Goal: Task Accomplishment & Management: Complete application form

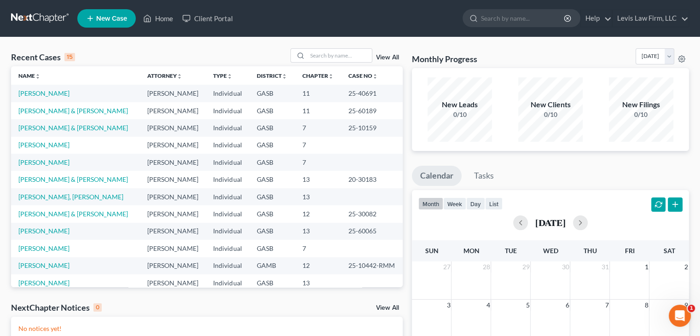
click at [105, 17] on span "New Case" at bounding box center [111, 18] width 31 height 7
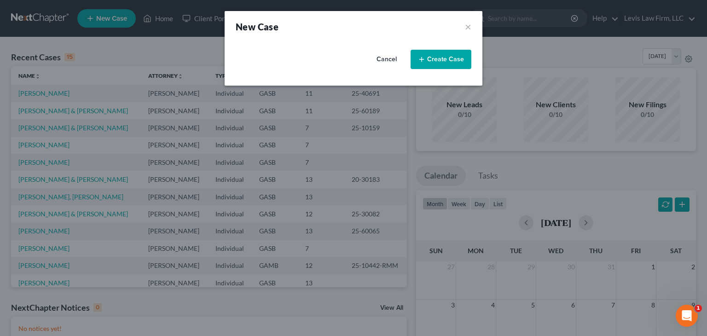
select select "20"
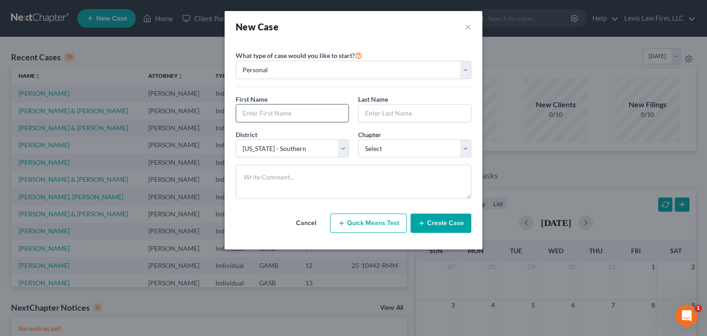
click at [251, 106] on input "text" at bounding box center [292, 112] width 112 height 17
type input "[PERSON_NAME]"
type input "Lively"
click at [460, 149] on select "Select 7 11 12 13" at bounding box center [414, 148] width 113 height 18
select select "0"
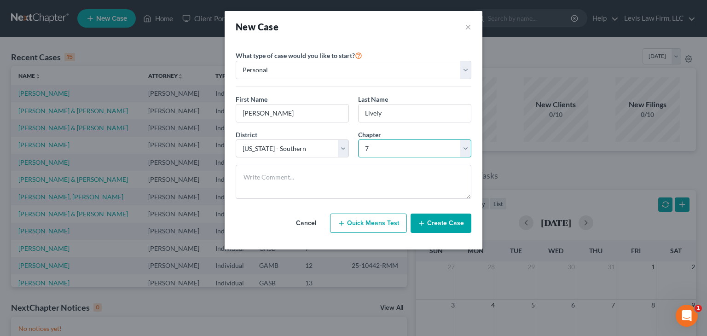
click at [358, 139] on select "Select 7 11 12 13" at bounding box center [414, 148] width 113 height 18
click at [429, 225] on button "Create Case" at bounding box center [440, 222] width 61 height 19
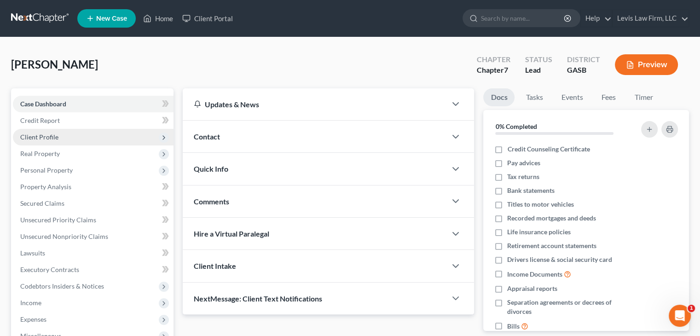
click at [48, 137] on span "Client Profile" at bounding box center [39, 137] width 38 height 8
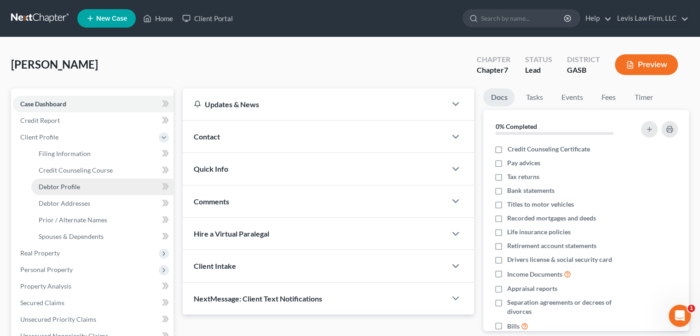
click at [67, 186] on span "Debtor Profile" at bounding box center [59, 187] width 41 height 8
select select "0"
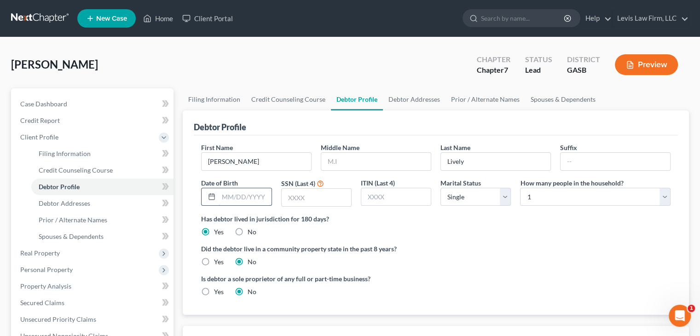
click at [220, 195] on input "text" at bounding box center [244, 196] width 52 height 17
type input "[DATE]"
click at [312, 195] on input "text" at bounding box center [316, 197] width 69 height 17
type input "9137"
click at [465, 201] on select "Select Single Married Separated Divorced Widowed" at bounding box center [475, 197] width 70 height 18
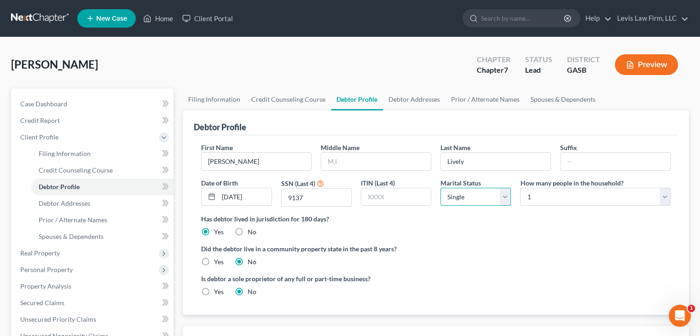
select select "1"
click at [440, 188] on select "Select Single Married Separated Divorced Widowed" at bounding box center [475, 197] width 70 height 18
click at [566, 195] on select "Select 1 2 3 4 5 6 7 8 9 10 11 12 13 14 15 16 17 18 19 20" at bounding box center [595, 197] width 150 height 18
click at [529, 205] on select "Select 1 2 3 4 5 6 7 8 9 10 11 12 13 14 15 16 17 18 19 20" at bounding box center [595, 197] width 150 height 18
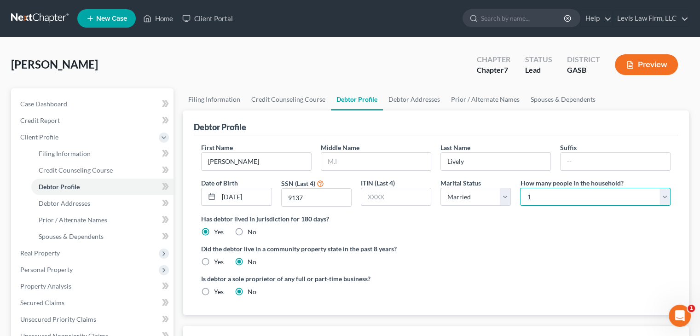
click at [529, 205] on select "Select 1 2 3 4 5 6 7 8 9 10 11 12 13 14 15 16 17 18 19 20" at bounding box center [595, 197] width 150 height 18
click at [529, 204] on select "Select 1 2 3 4 5 6 7 8 9 10 11 12 13 14 15 16 17 18 19 20" at bounding box center [595, 197] width 150 height 18
click at [530, 203] on select "Select 1 2 3 4 5 6 7 8 9 10 11 12 13 14 15 16 17 18 19 20" at bounding box center [595, 197] width 150 height 18
select select "1"
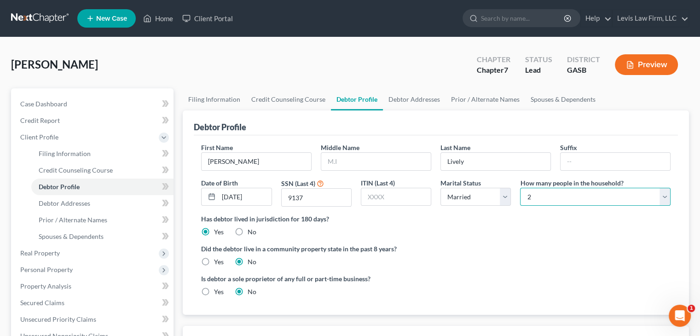
click at [520, 188] on select "Select 1 2 3 4 5 6 7 8 9 10 11 12 13 14 15 16 17 18 19 20" at bounding box center [595, 197] width 150 height 18
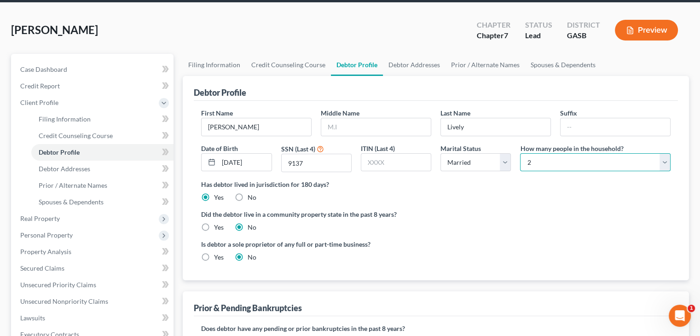
scroll to position [36, 0]
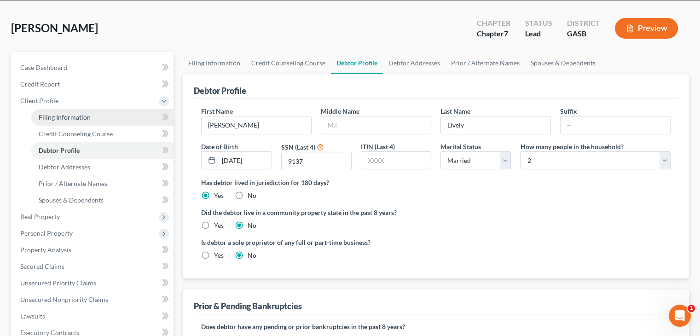
click at [75, 120] on span "Filing Information" at bounding box center [65, 117] width 52 height 8
select select "1"
select select "0"
select select "20"
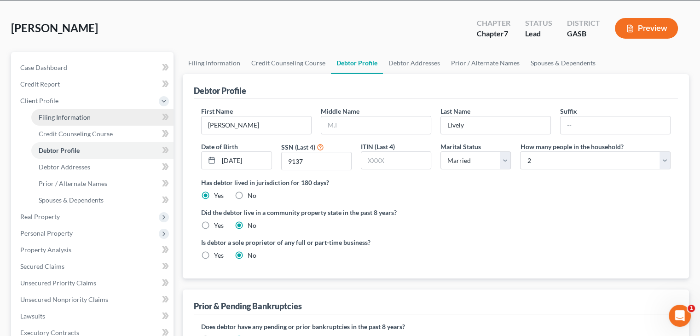
select select "10"
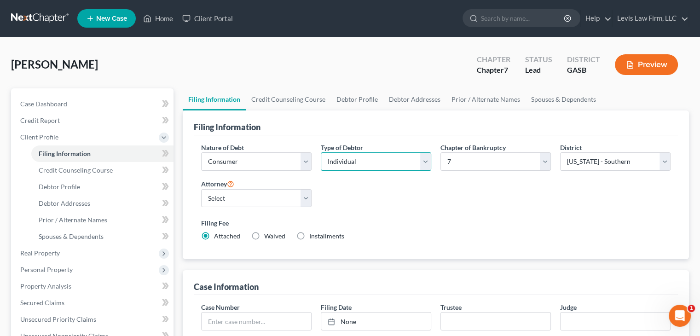
click at [361, 158] on select "Select Individual Joint" at bounding box center [376, 161] width 110 height 18
select select "1"
click at [321, 152] on select "Select Individual Joint" at bounding box center [376, 161] width 110 height 18
click at [537, 166] on select "Select 7 11 12 13" at bounding box center [495, 161] width 110 height 18
select select "3"
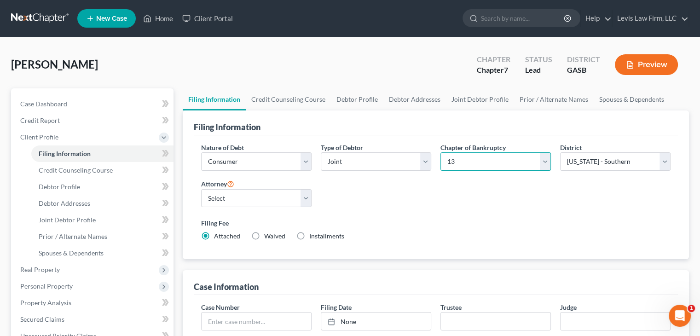
click at [440, 152] on select "Select 7 11 12 13" at bounding box center [495, 161] width 110 height 18
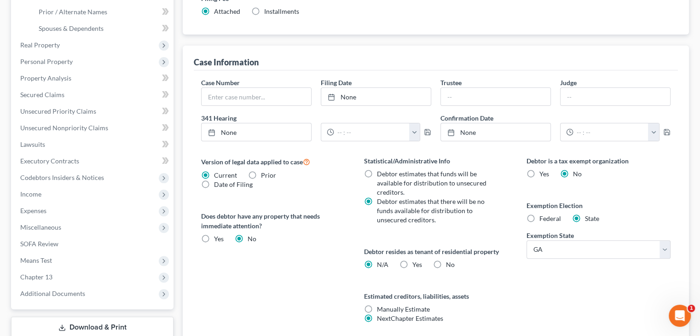
scroll to position [297, 0]
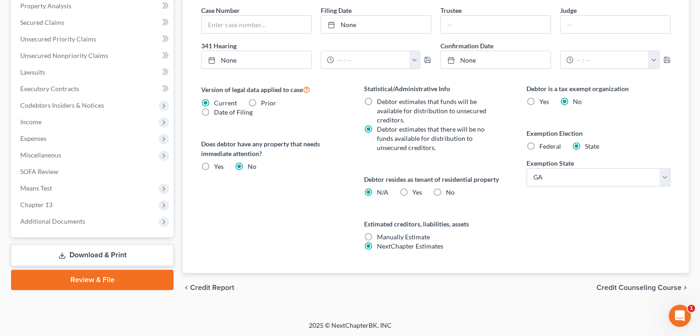
click at [658, 286] on span "Credit Counseling Course" at bounding box center [638, 287] width 85 height 7
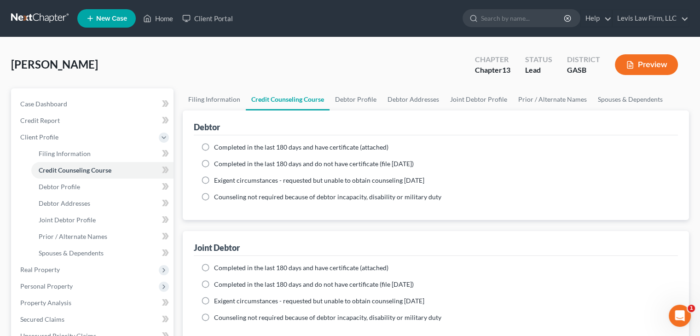
click at [214, 144] on label "Completed in the last 180 days and have certificate (attached)" at bounding box center [301, 147] width 174 height 9
click at [218, 144] on input "Completed in the last 180 days and have certificate (attached)" at bounding box center [221, 146] width 6 height 6
radio input "true"
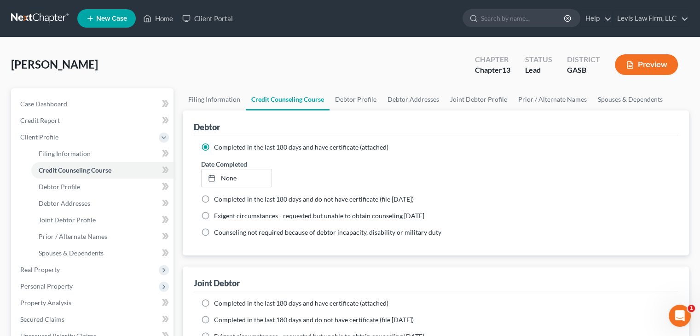
click at [214, 300] on label "Completed in the last 180 days and have certificate (attached)" at bounding box center [301, 303] width 174 height 9
click at [218, 300] on input "Completed in the last 180 days and have certificate (attached)" at bounding box center [221, 302] width 6 height 6
radio input "true"
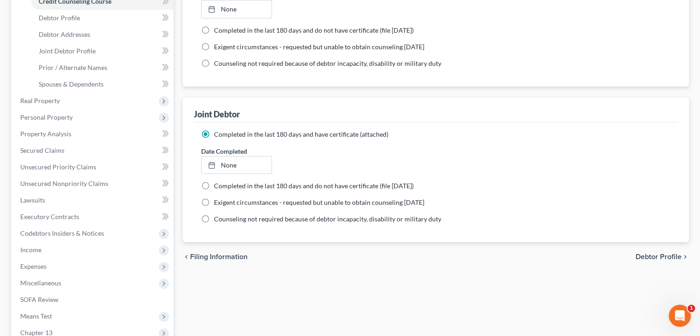
scroll to position [172, 0]
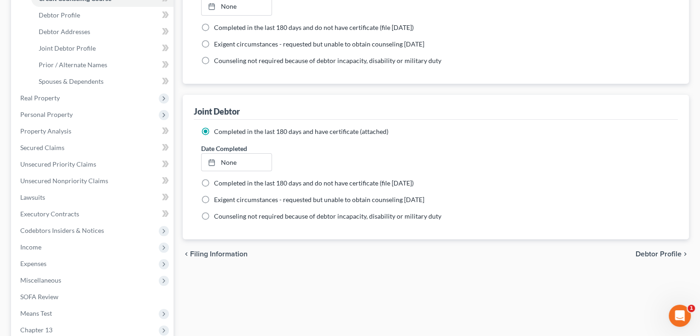
click at [668, 250] on span "Debtor Profile" at bounding box center [658, 253] width 46 height 7
select select "1"
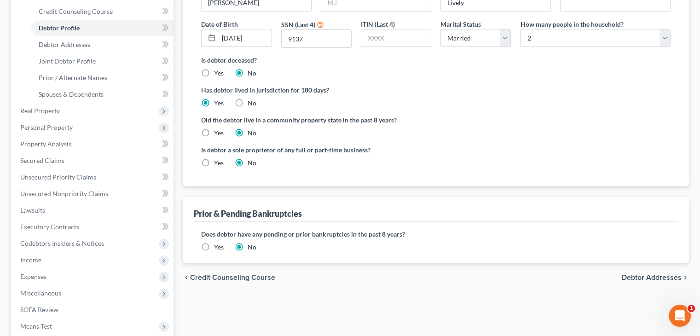
scroll to position [160, 0]
click at [663, 276] on span "Debtor Addresses" at bounding box center [651, 276] width 60 height 7
select select "0"
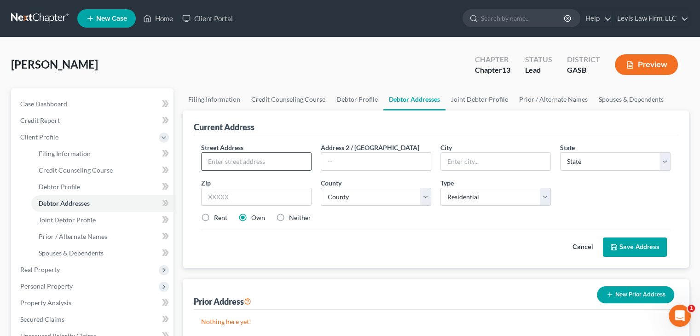
click at [243, 163] on input "text" at bounding box center [255, 161] width 109 height 17
type input "[STREET_ADDRESS]"
type input "Vidalia"
select select "10"
type input "30474"
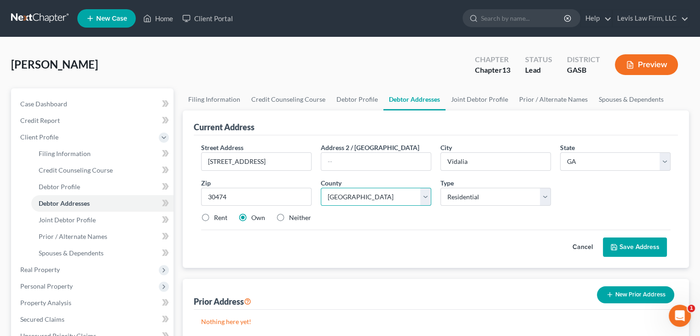
select select "137"
click at [639, 256] on div "Street Address * [STREET_ADDRESS] Address [GEOGRAPHIC_DATA] * Vidalia State * S…" at bounding box center [436, 201] width 484 height 132
click at [640, 241] on button "Save Address" at bounding box center [635, 246] width 64 height 19
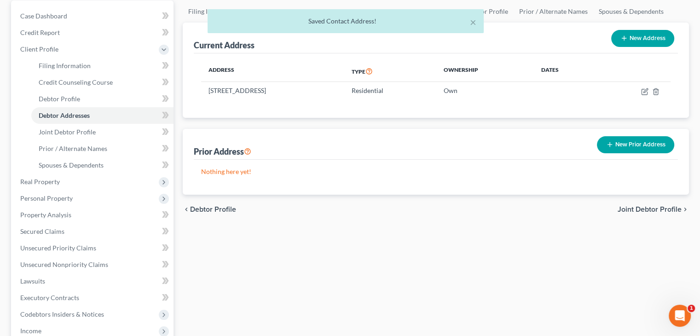
scroll to position [91, 0]
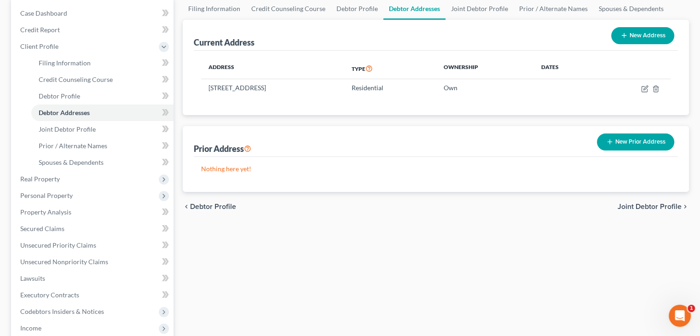
click at [658, 208] on span "Joint Debtor Profile" at bounding box center [649, 206] width 64 height 7
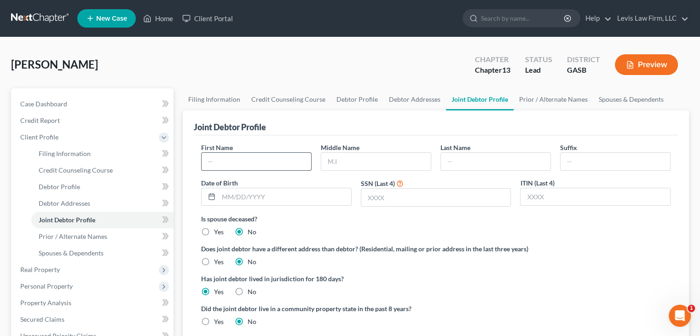
click at [261, 155] on input "text" at bounding box center [255, 161] width 109 height 17
type input "[PERSON_NAME]"
type input "C"
type input "Lively"
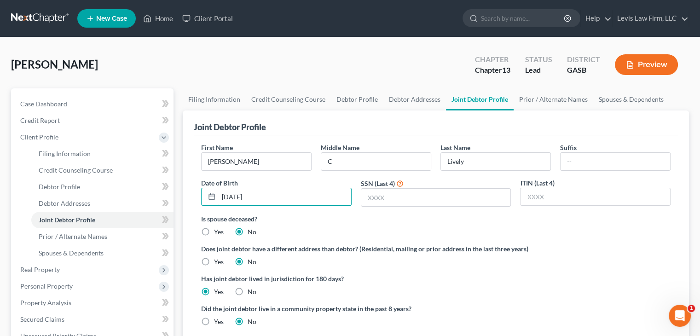
type input "[DATE]"
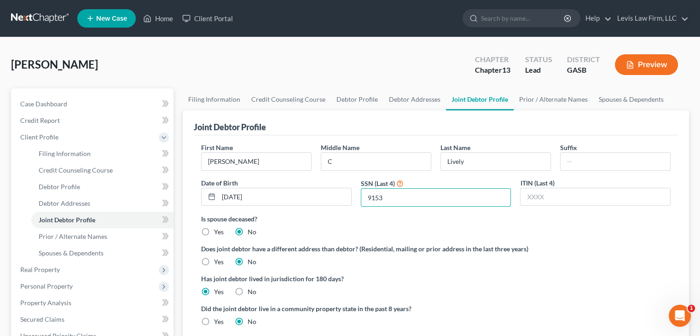
type input "9153"
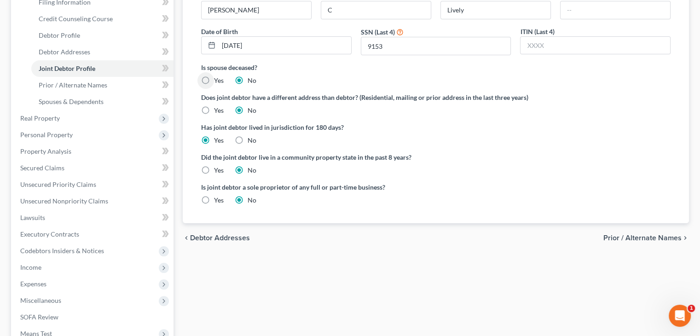
scroll to position [154, 0]
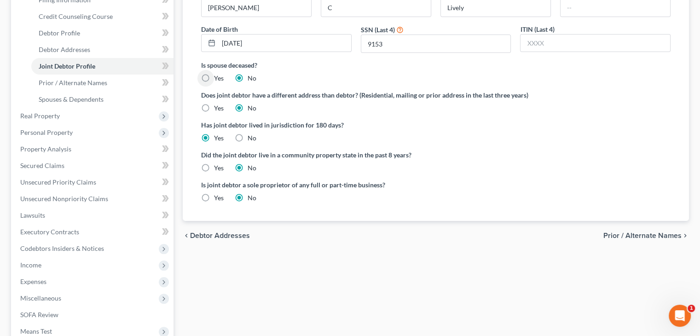
click at [653, 234] on span "Prior / Alternate Names" at bounding box center [642, 235] width 78 height 7
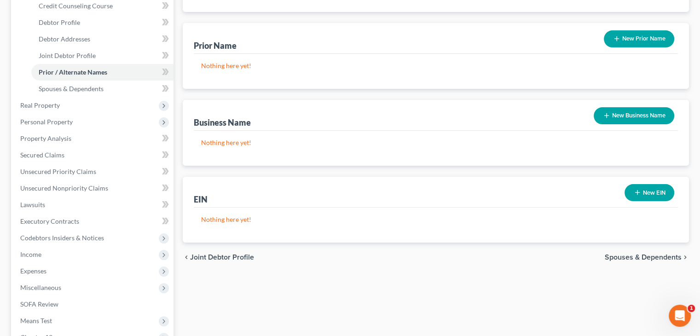
scroll to position [167, 0]
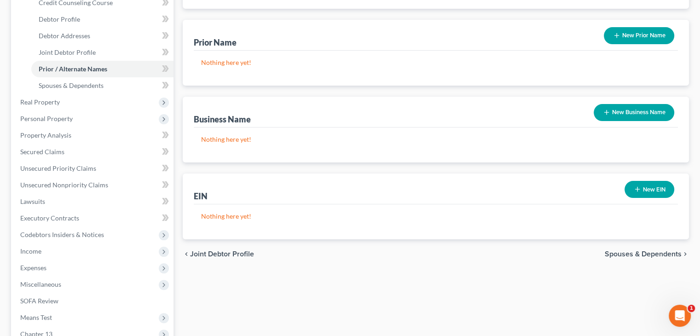
click at [656, 253] on span "Spouses & Dependents" at bounding box center [642, 253] width 77 height 7
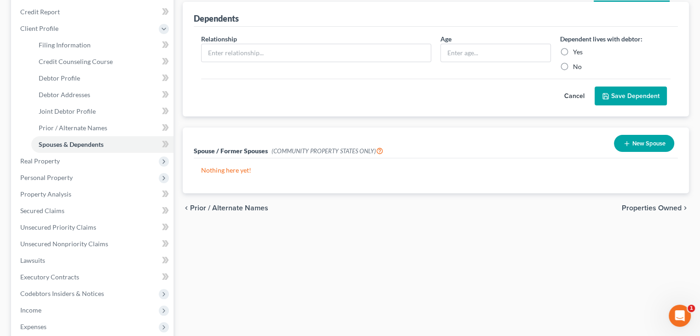
scroll to position [109, 0]
click at [652, 206] on span "Properties Owned" at bounding box center [651, 207] width 60 height 7
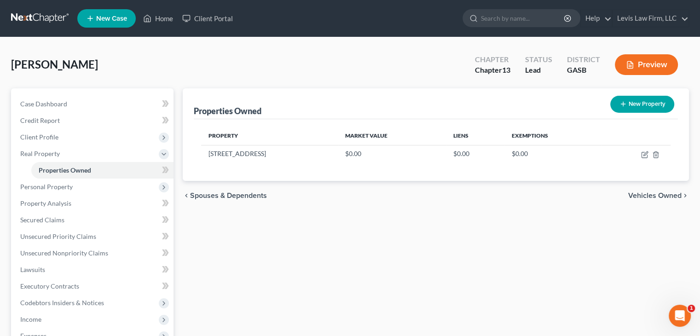
click at [697, 126] on div "[PERSON_NAME] Upgraded Chapter Chapter 13 Status Lead District GASB Preview Pet…" at bounding box center [350, 271] width 700 height 468
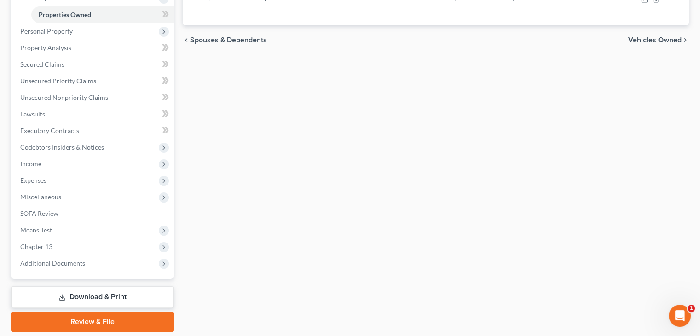
scroll to position [186, 0]
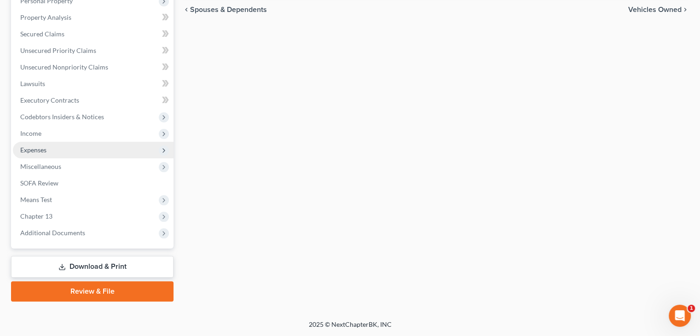
click at [31, 151] on span "Expenses" at bounding box center [33, 150] width 26 height 8
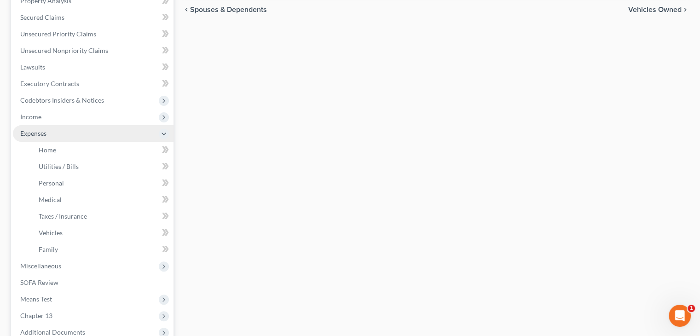
scroll to position [169, 0]
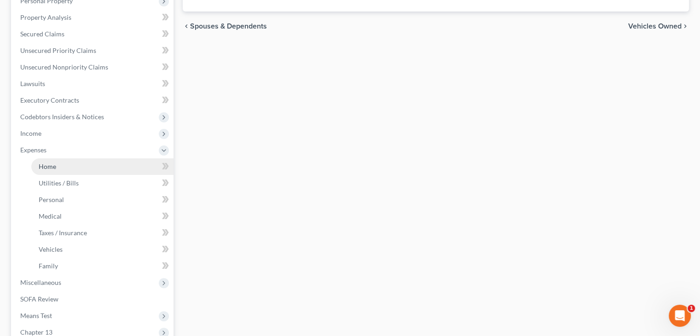
click at [61, 163] on link "Home" at bounding box center [102, 166] width 142 height 17
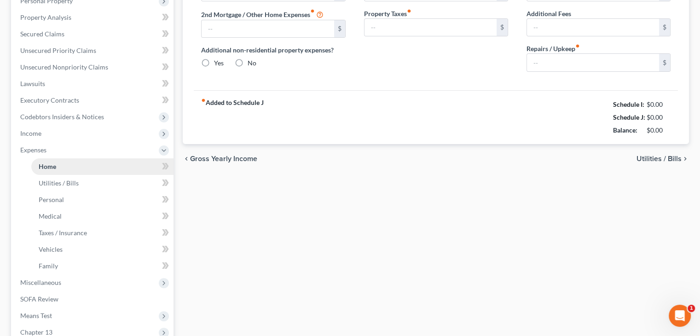
type input "0.00"
radio input "true"
type input "0.00"
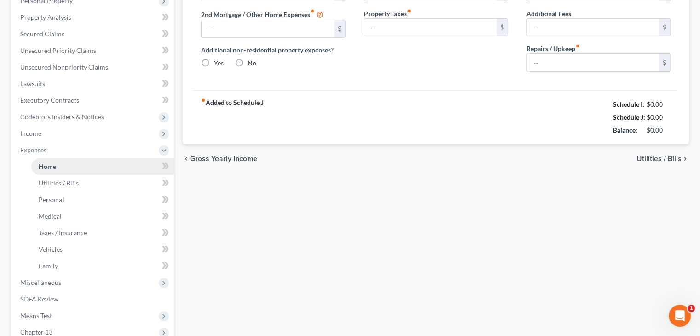
type input "0.00"
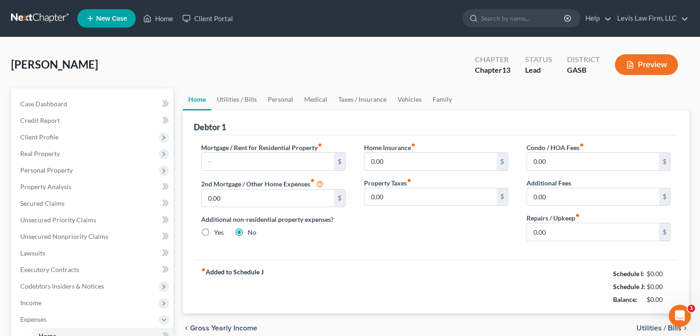
click at [662, 331] on span "Utilities / Bills" at bounding box center [658, 327] width 45 height 7
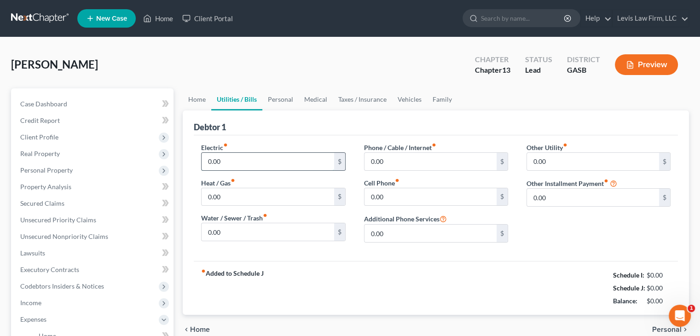
click at [258, 164] on input "0.00" at bounding box center [267, 161] width 132 height 17
type input "365.00"
click at [393, 195] on input "0.00" at bounding box center [430, 196] width 132 height 17
type input "114.00"
click at [381, 162] on input "0.00" at bounding box center [430, 161] width 132 height 17
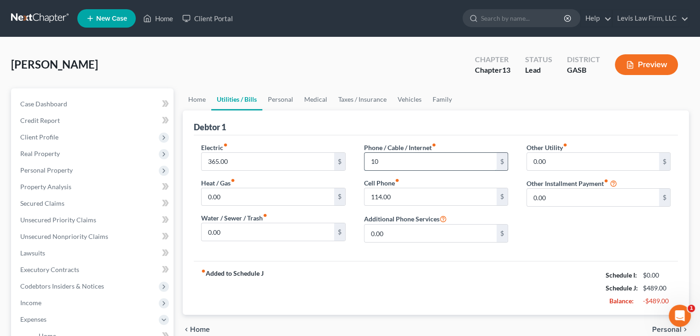
type input "1"
type input "249.00"
click at [656, 328] on span "Personal" at bounding box center [666, 329] width 29 height 7
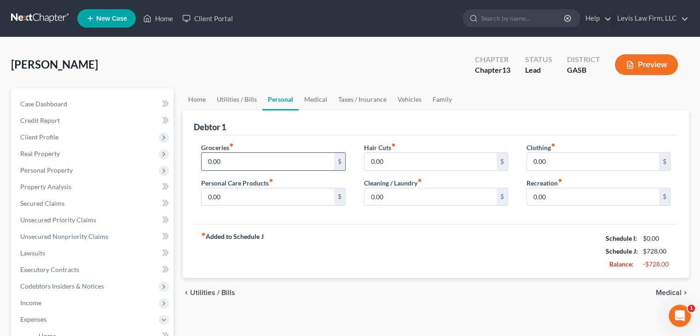
click at [236, 157] on input "0.00" at bounding box center [267, 161] width 132 height 17
type input "350.00"
click at [576, 161] on input "0.00" at bounding box center [593, 161] width 132 height 17
type input "100.00"
click at [666, 291] on span "Medical" at bounding box center [668, 292] width 26 height 7
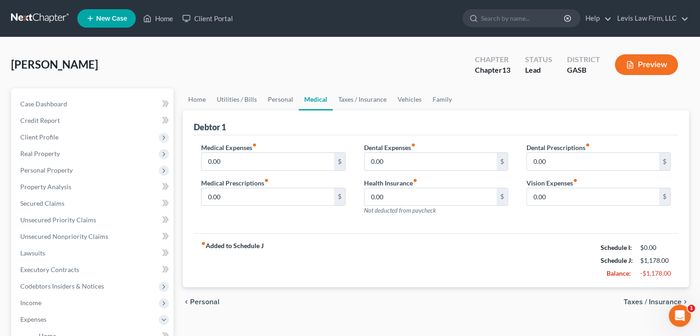
click at [665, 302] on span "Taxes / Insurance" at bounding box center [652, 301] width 58 height 7
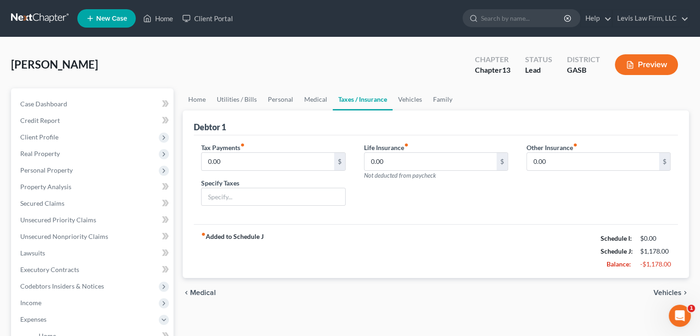
click at [665, 302] on div "chevron_left Medical Vehicles chevron_right" at bounding box center [436, 292] width 506 height 29
click at [664, 292] on span "Vehicles" at bounding box center [667, 292] width 28 height 7
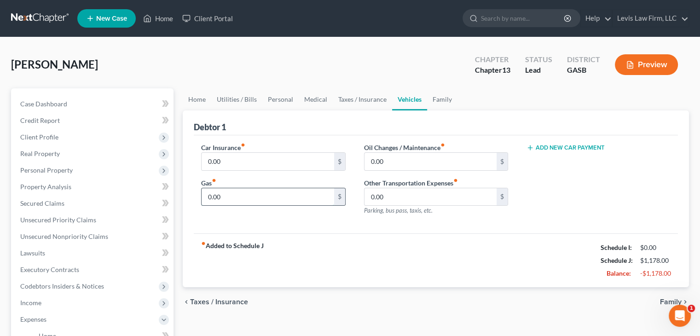
click at [220, 199] on input "0.00" at bounding box center [267, 196] width 132 height 17
type input "150.00"
click at [228, 157] on input "0.00" at bounding box center [267, 161] width 132 height 17
click at [228, 157] on input "151.00" at bounding box center [267, 161] width 132 height 17
type input "151.00"
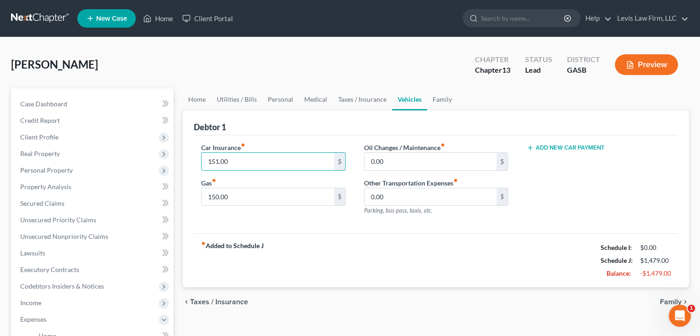
click at [668, 302] on span "Family" at bounding box center [671, 301] width 22 height 7
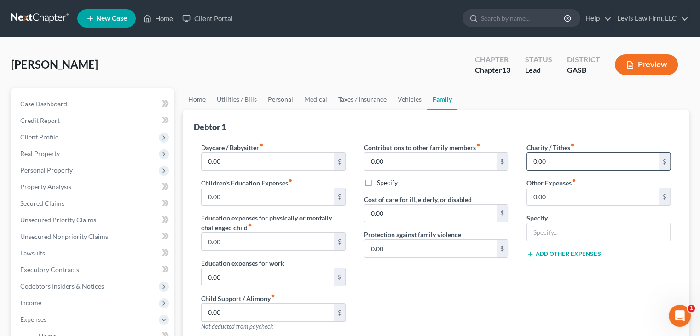
click at [553, 165] on input "0.00" at bounding box center [593, 161] width 132 height 17
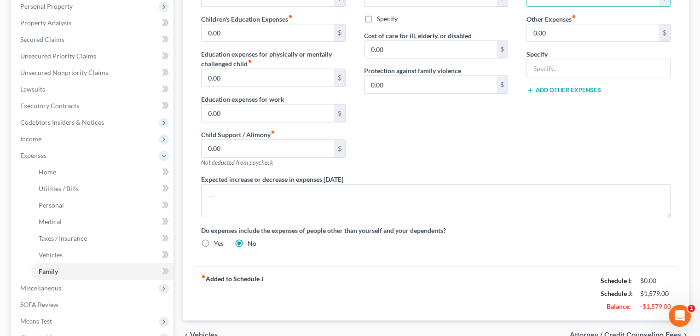
scroll to position [167, 0]
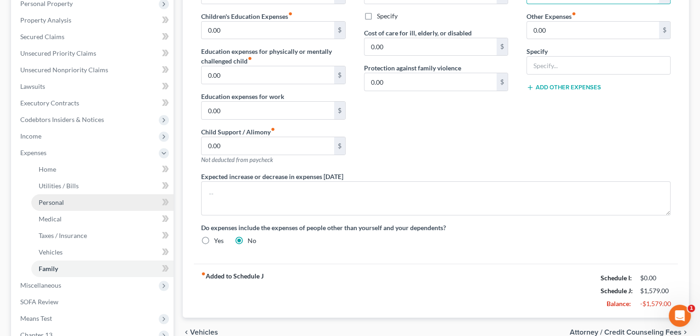
type input "100.00"
click at [49, 201] on span "Personal" at bounding box center [51, 202] width 25 height 8
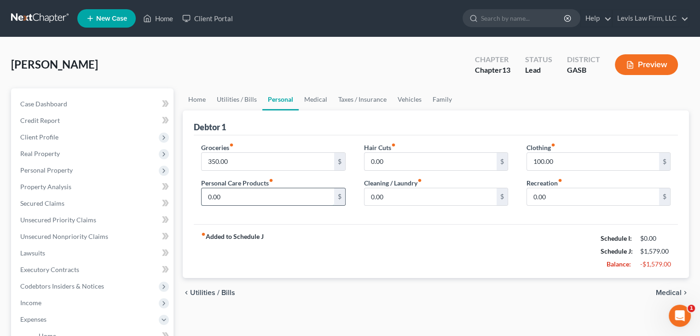
click at [224, 197] on input "0.00" at bounding box center [267, 196] width 132 height 17
type input "75.00"
click at [63, 172] on span "Personal Property" at bounding box center [46, 170] width 52 height 8
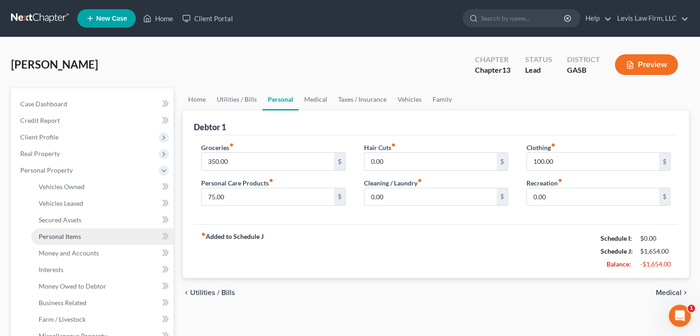
click at [54, 234] on span "Personal Items" at bounding box center [60, 236] width 42 height 8
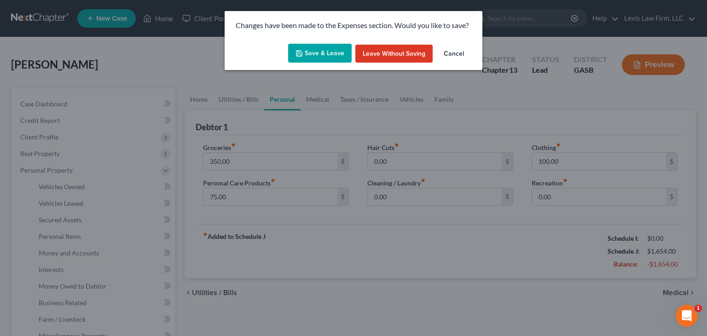
click at [307, 64] on div "Save & Leave Leave without Saving Cancel" at bounding box center [353, 55] width 258 height 30
click at [331, 50] on button "Save & Leave" at bounding box center [319, 53] width 63 height 19
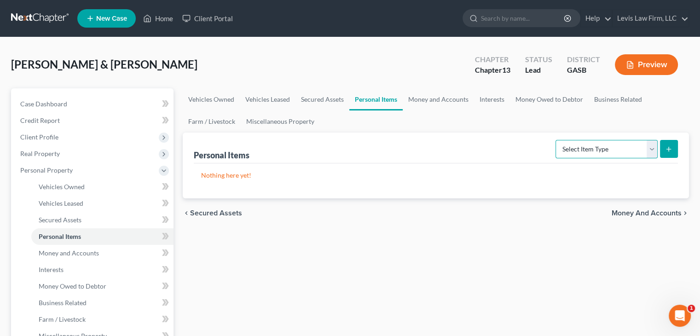
click at [652, 151] on select "Select Item Type Clothing Collectibles Of Value Electronics Firearms Household …" at bounding box center [606, 149] width 102 height 18
select select "household_goods"
click at [556, 140] on select "Select Item Type Clothing Collectibles Of Value Electronics Firearms Household …" at bounding box center [606, 149] width 102 height 18
click at [669, 138] on div "Select Item Type Clothing Collectibles Of Value Electronics Firearms Household …" at bounding box center [615, 148] width 126 height 24
click at [668, 151] on icon "submit" at bounding box center [668, 148] width 7 height 7
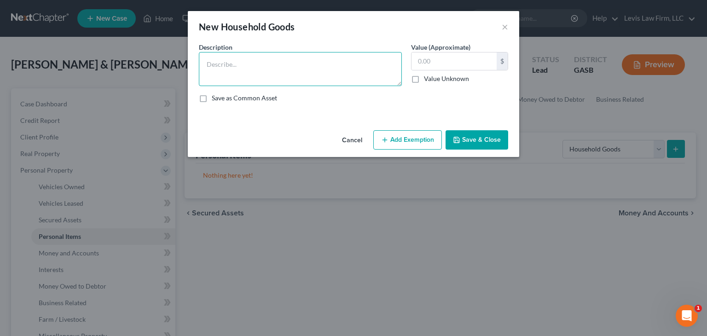
click at [226, 57] on textarea at bounding box center [300, 69] width 203 height 34
click at [226, 57] on textarea "B" at bounding box center [300, 69] width 203 height 34
type textarea "Bedroom set x 2; Stove; Refrigerator; Misc dishes; Freezer; Washer; Dryer; Livi…"
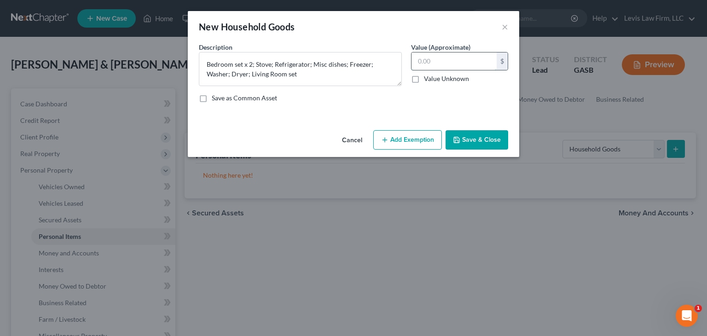
click at [449, 59] on input "text" at bounding box center [453, 60] width 85 height 17
click at [486, 137] on button "Save & Close" at bounding box center [476, 139] width 63 height 19
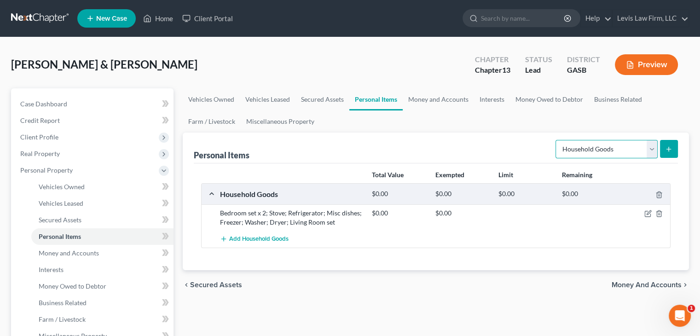
click at [651, 150] on select "Select Item Type Clothing Collectibles Of Value Electronics Firearms Household …" at bounding box center [606, 149] width 102 height 18
select select "clothing"
click at [556, 140] on select "Select Item Type Clothing Collectibles Of Value Electronics Firearms Household …" at bounding box center [606, 149] width 102 height 18
click at [669, 151] on icon "submit" at bounding box center [668, 148] width 7 height 7
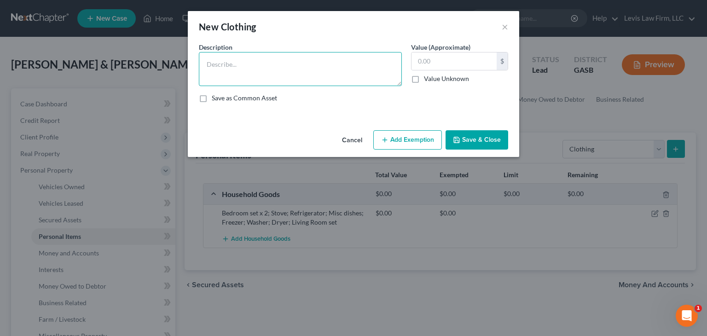
click at [261, 71] on textarea at bounding box center [300, 69] width 203 height 34
type textarea "Misc clothing"
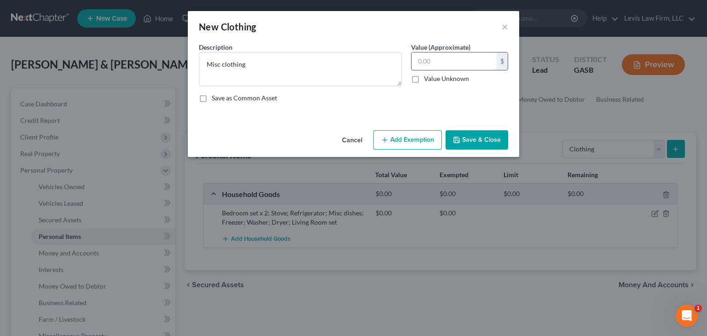
click at [427, 60] on input "text" at bounding box center [453, 60] width 85 height 17
type input "100.00"
click at [424, 142] on button "Add Exemption" at bounding box center [407, 139] width 69 height 19
select select "2"
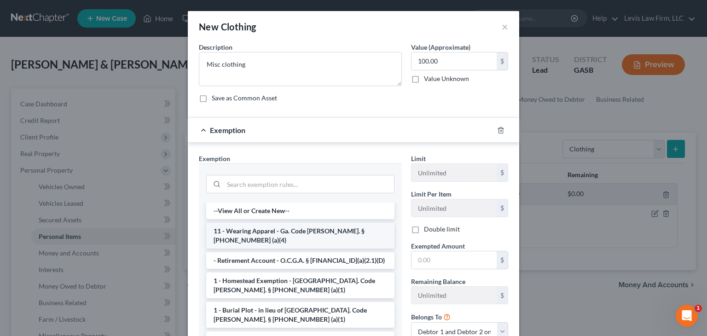
click at [291, 230] on li "11 - Wearing Apparel - Ga. Code [PERSON_NAME]. § [PHONE_NUMBER] (a)(4)" at bounding box center [300, 236] width 188 height 26
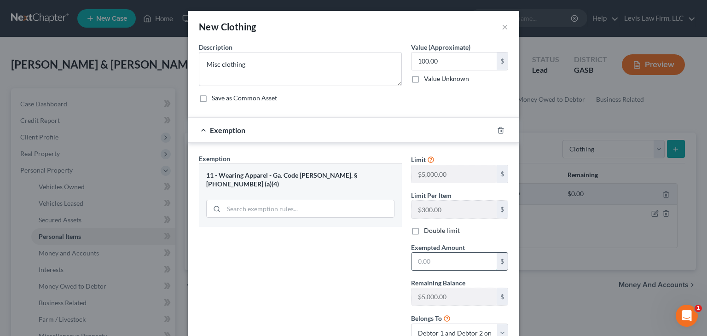
click at [420, 264] on input "text" at bounding box center [453, 261] width 85 height 17
type input "100.00"
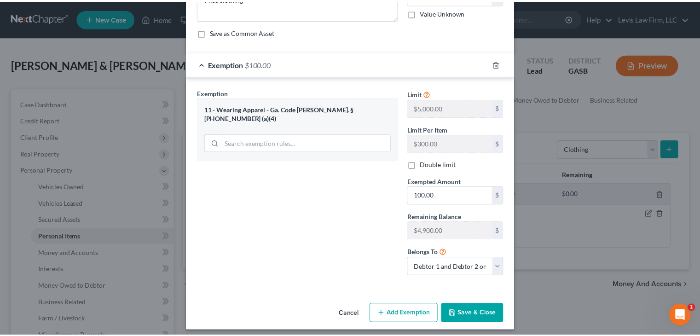
scroll to position [68, 0]
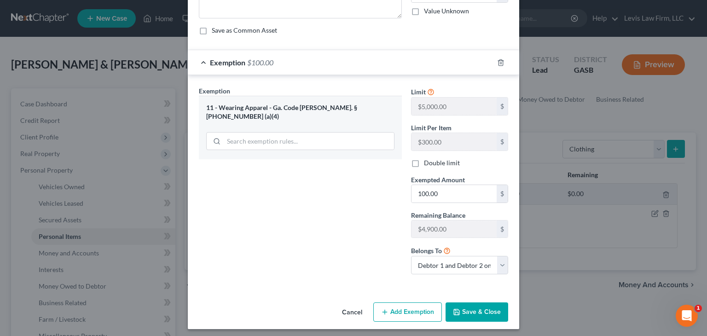
click at [496, 313] on button "Save & Close" at bounding box center [476, 311] width 63 height 19
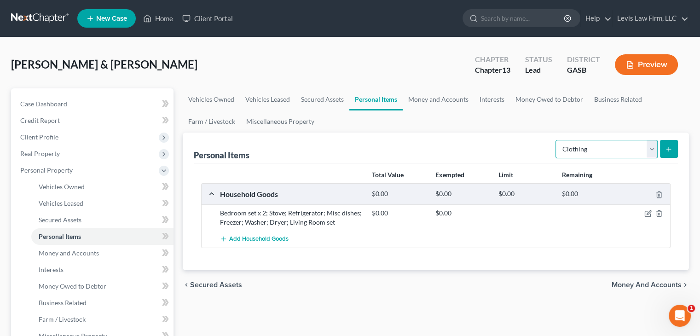
click at [651, 148] on select "Select Item Type Clothing Collectibles Of Value Electronics Firearms Household …" at bounding box center [606, 149] width 102 height 18
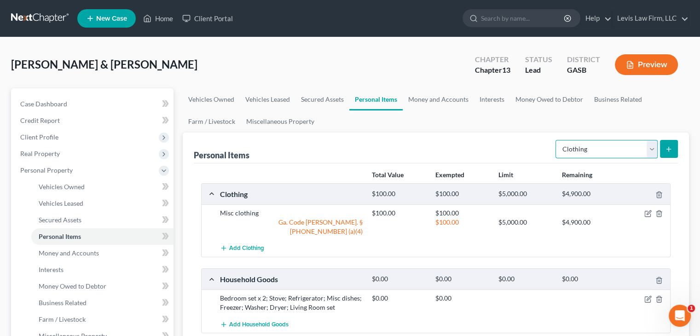
select select "electronics"
click at [556, 140] on select "Select Item Type Clothing Collectibles Of Value Electronics Firearms Household …" at bounding box center [606, 149] width 102 height 18
click at [672, 149] on button "submit" at bounding box center [669, 149] width 18 height 18
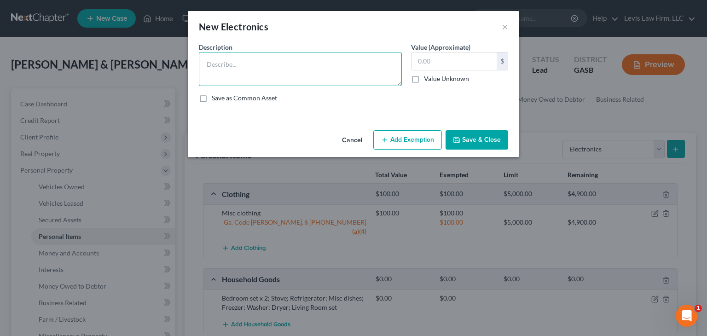
click at [224, 78] on textarea at bounding box center [300, 69] width 203 height 34
type textarea "TV; DVD Player; Cell phones x 2; Laptop;"
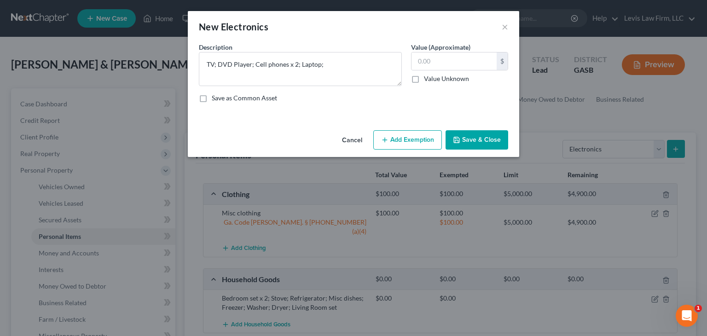
click at [468, 136] on button "Save & Close" at bounding box center [476, 139] width 63 height 19
